Goal: Browse casually: Explore the website without a specific task or goal

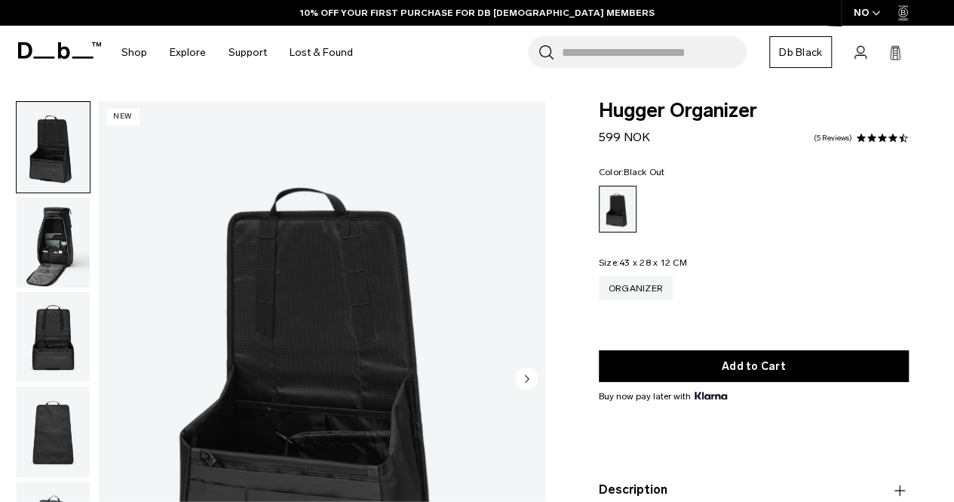
scroll to position [1, 0]
click at [42, 241] on img "button" at bounding box center [53, 242] width 73 height 91
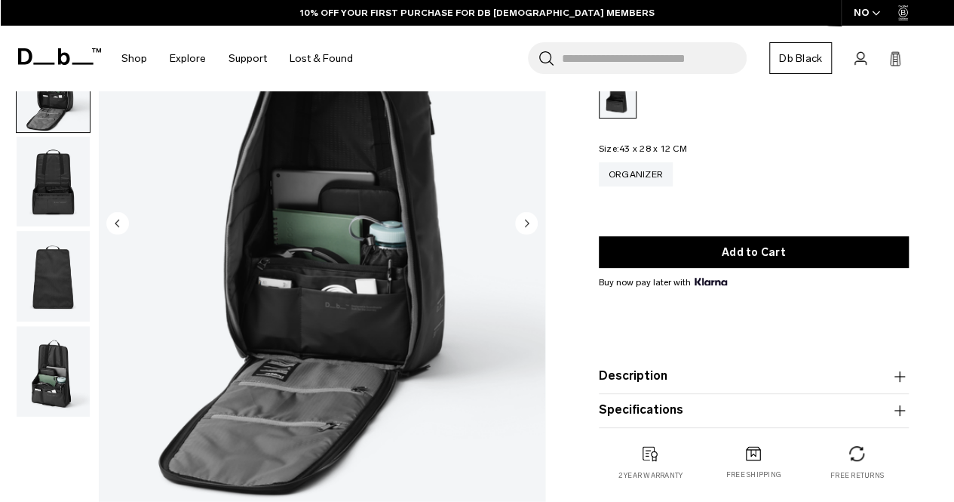
scroll to position [154, 0]
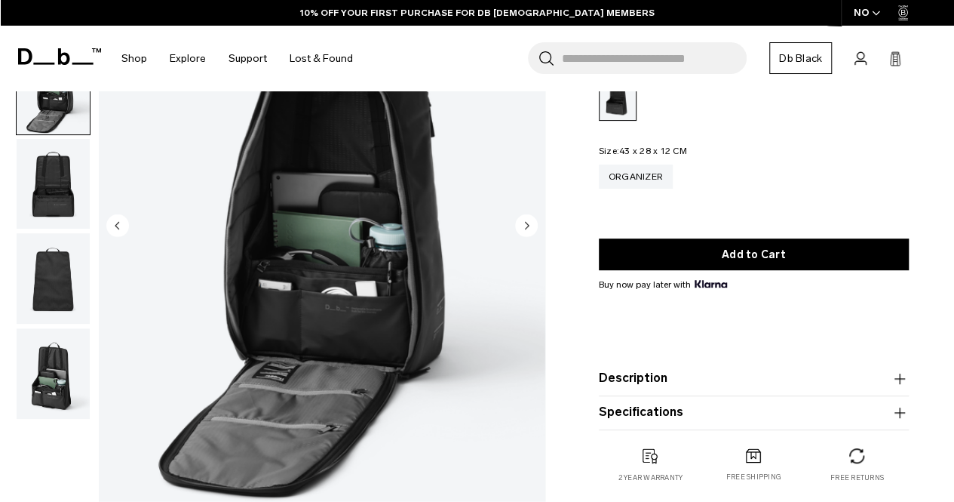
click at [53, 370] on img "button" at bounding box center [53, 373] width 73 height 91
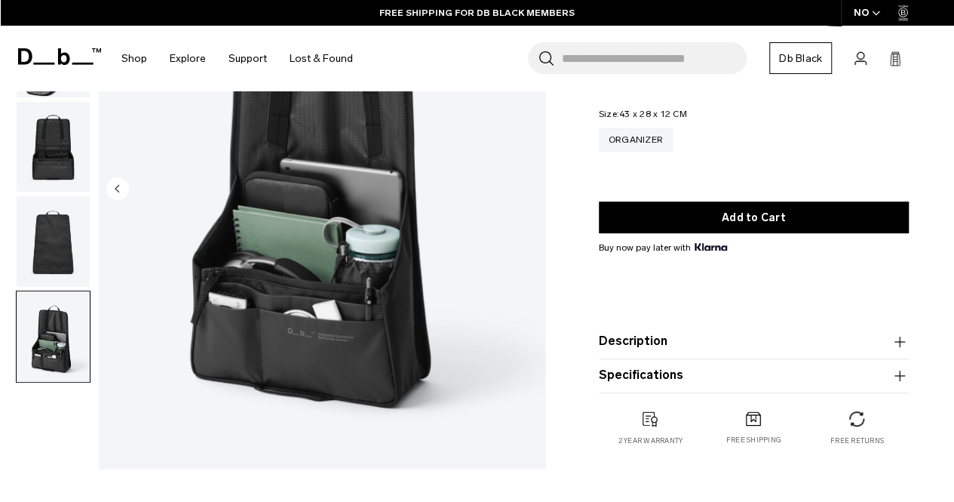
scroll to position [190, 0]
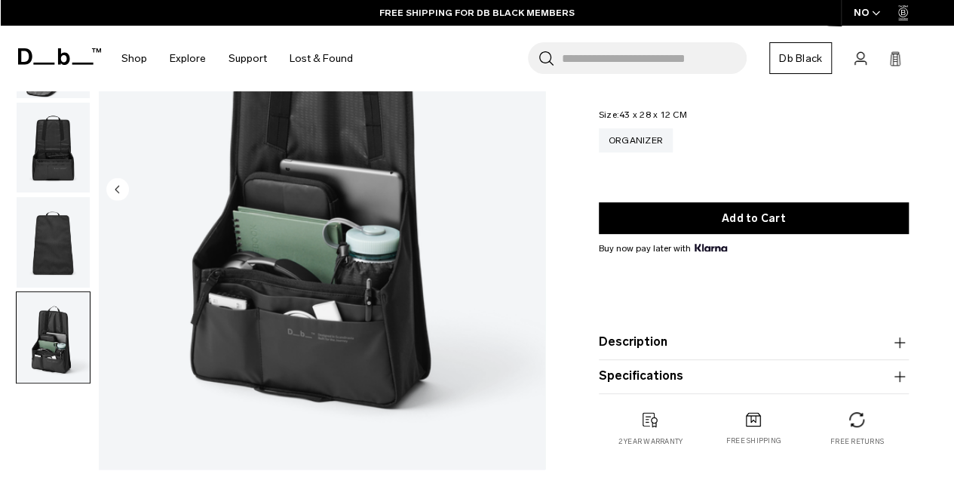
click at [40, 256] on img "button" at bounding box center [53, 242] width 73 height 91
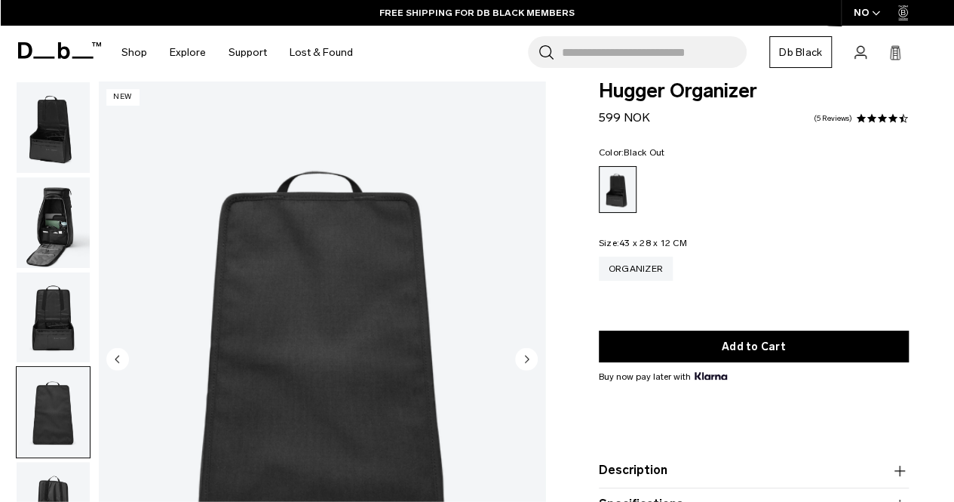
scroll to position [22, 0]
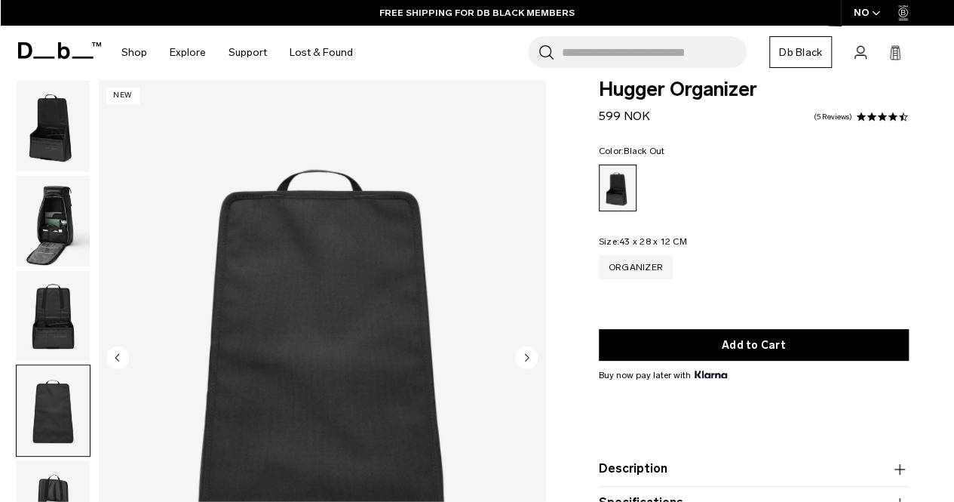
click at [64, 346] on img "button" at bounding box center [53, 316] width 73 height 91
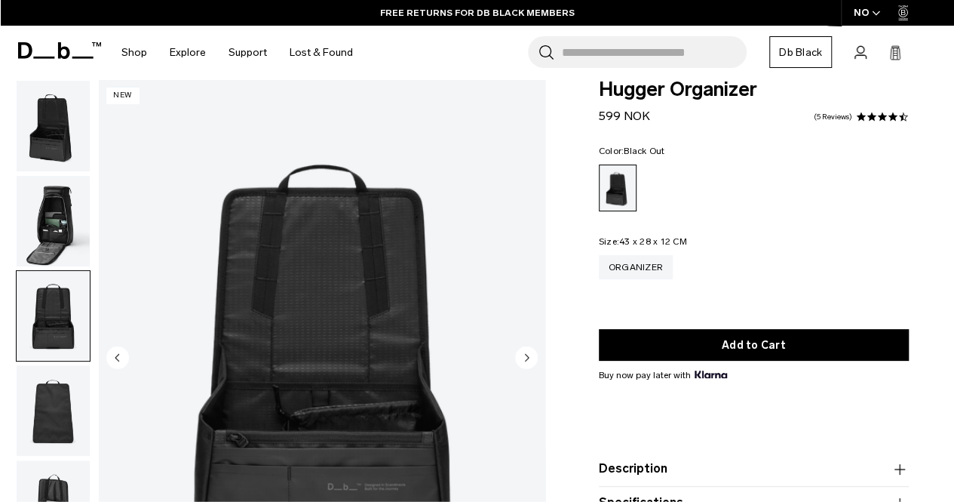
click at [74, 251] on img "button" at bounding box center [53, 221] width 73 height 91
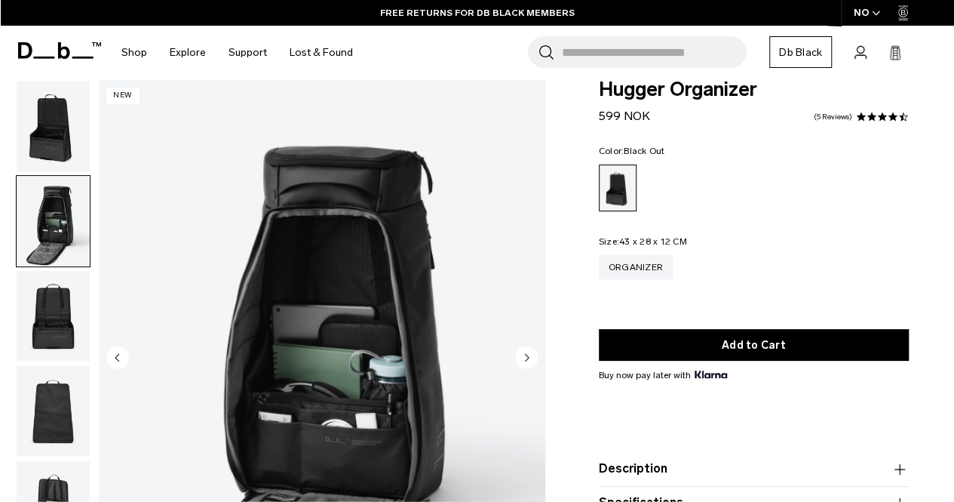
click at [49, 119] on img "button" at bounding box center [53, 126] width 73 height 91
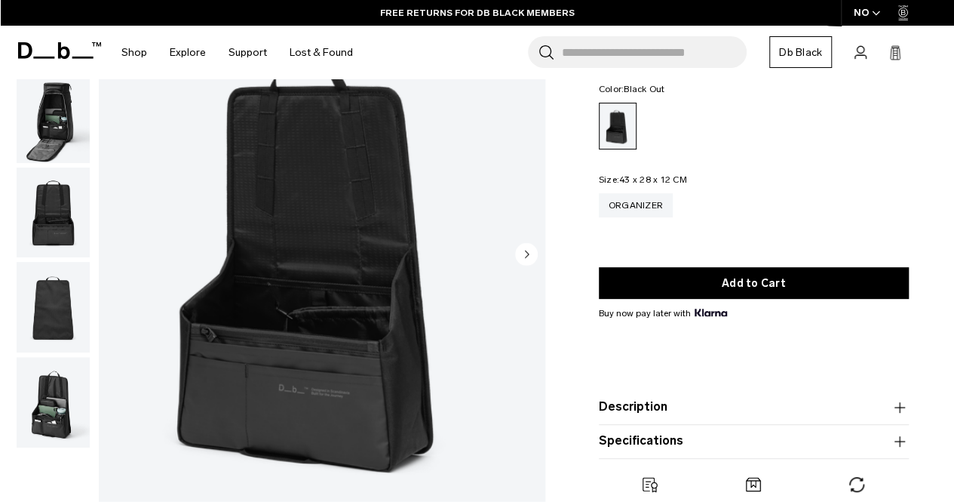
scroll to position [126, 0]
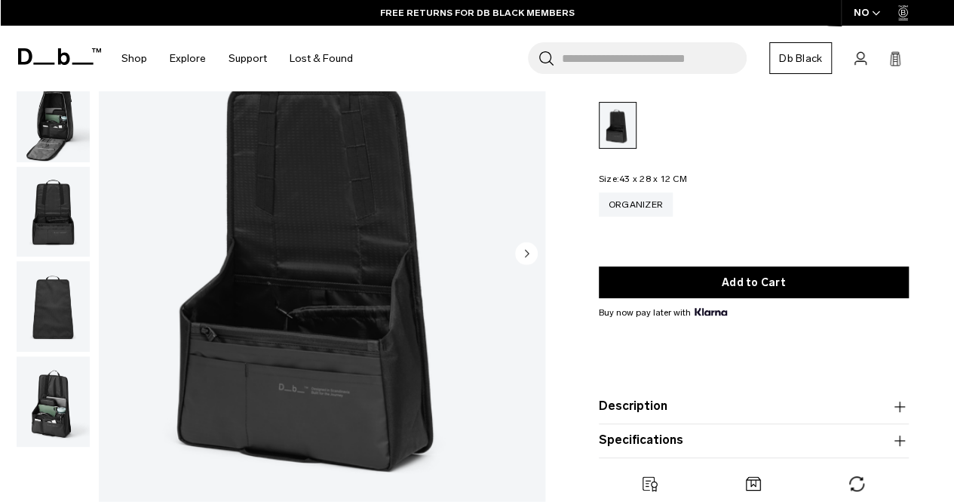
click at [57, 437] on img "button" at bounding box center [53, 401] width 73 height 91
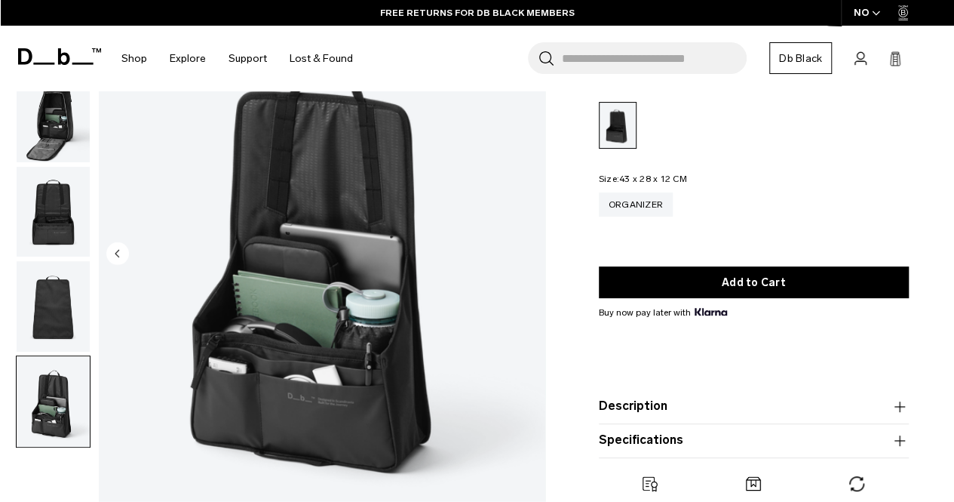
click at [65, 307] on img "button" at bounding box center [53, 306] width 73 height 91
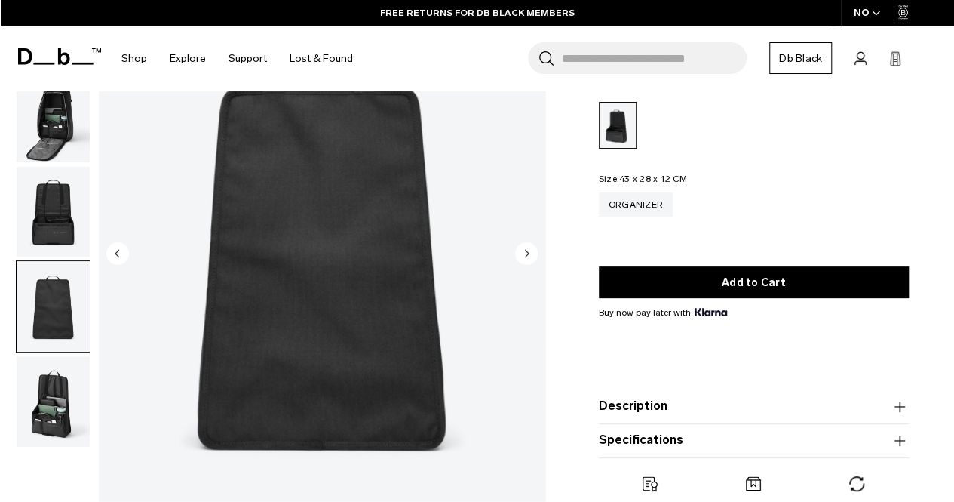
click at [26, 133] on img "button" at bounding box center [53, 117] width 73 height 91
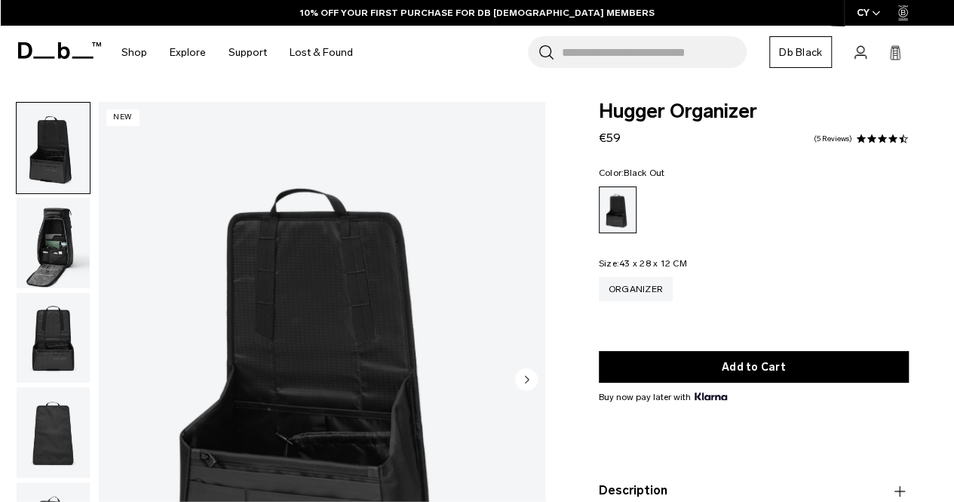
click at [76, 255] on img "button" at bounding box center [53, 243] width 73 height 91
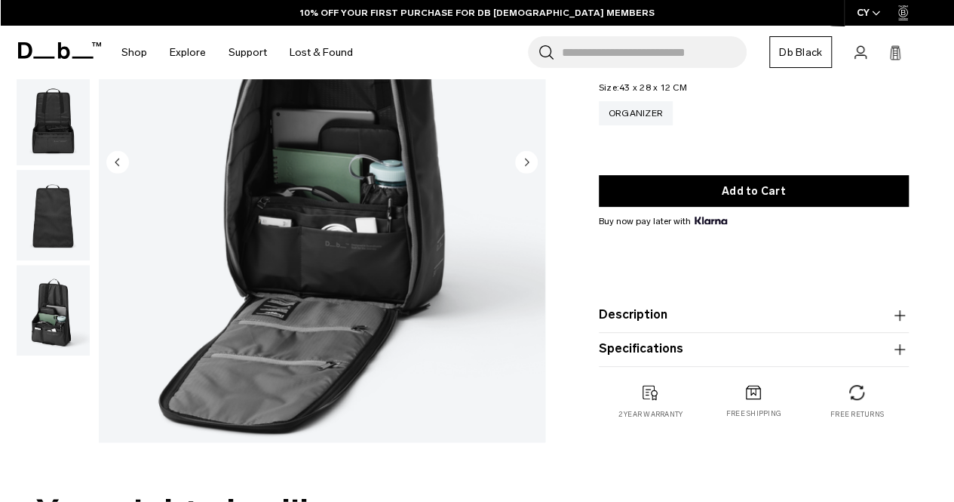
scroll to position [215, 0]
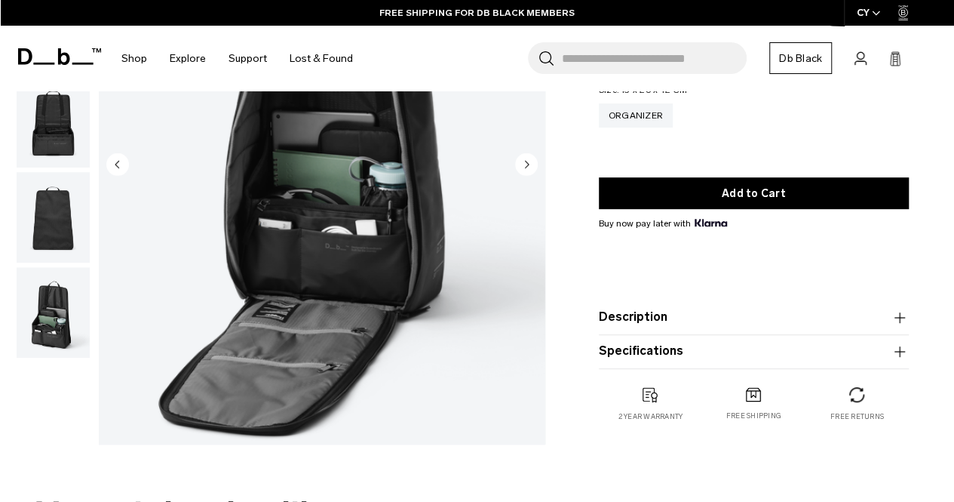
click at [71, 342] on img "button" at bounding box center [53, 312] width 73 height 91
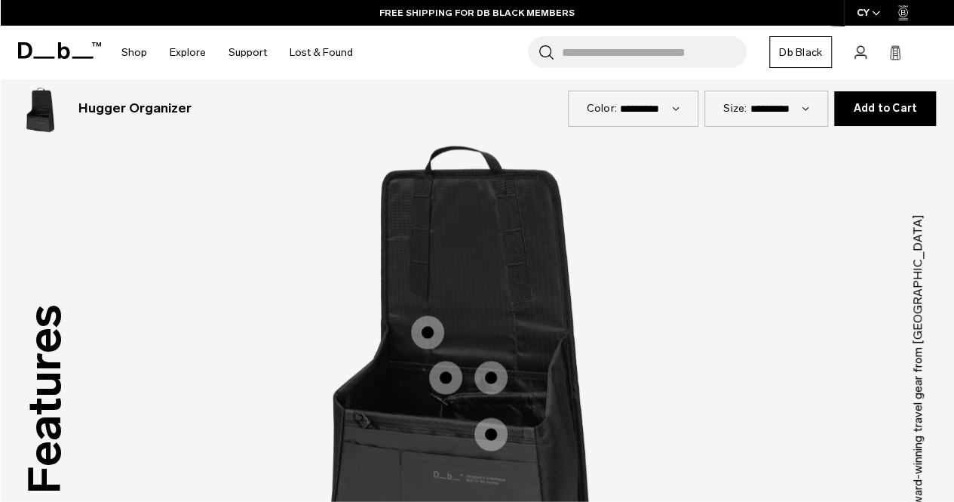
scroll to position [1165, 0]
